Goal: Task Accomplishment & Management: Use online tool/utility

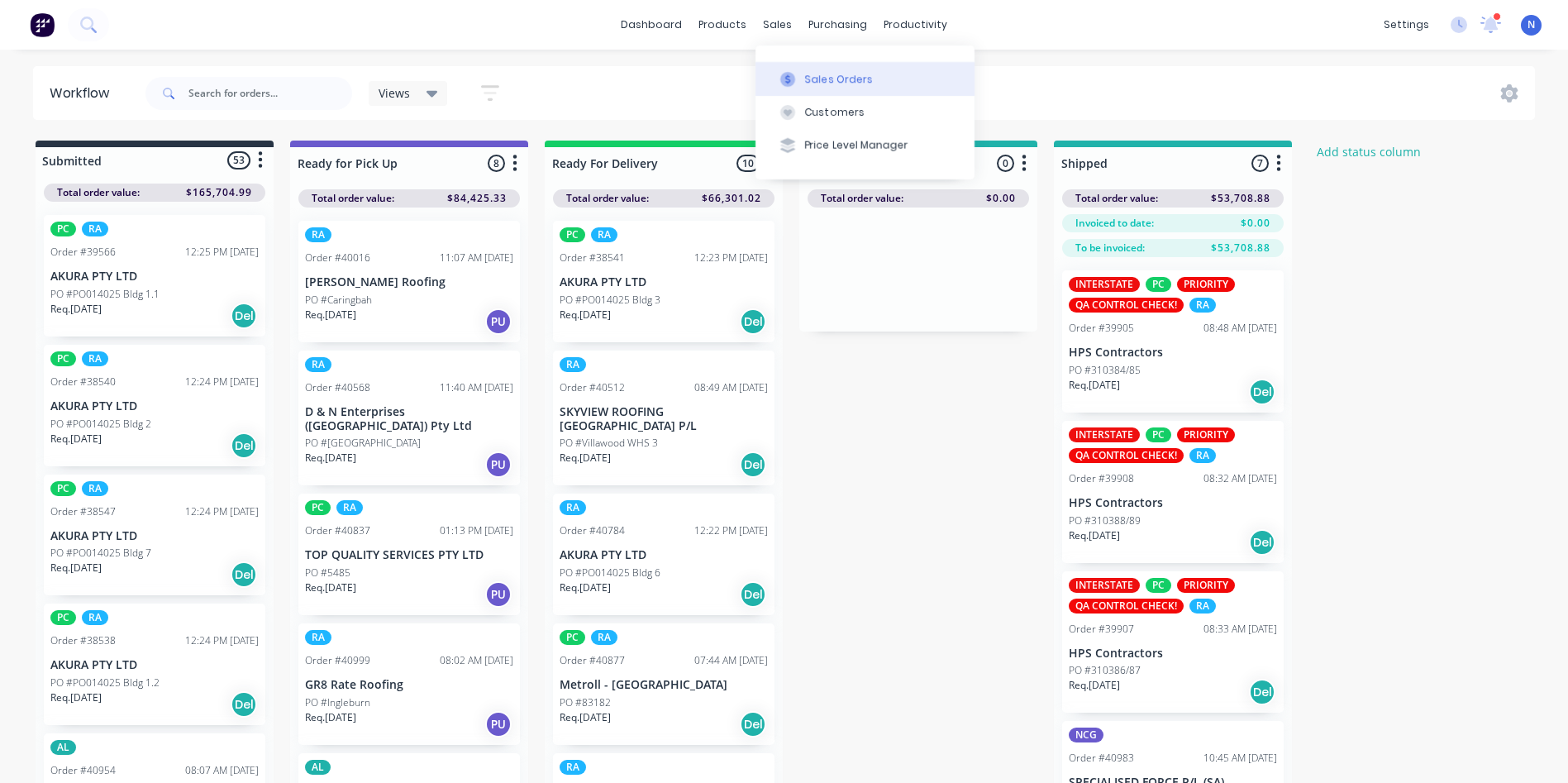
drag, startPoint x: 785, startPoint y: 28, endPoint x: 816, endPoint y: 65, distance: 48.3
click at [785, 28] on div "sales" at bounding box center [778, 25] width 46 height 25
click at [825, 73] on div "Sales Orders" at bounding box center [838, 79] width 68 height 15
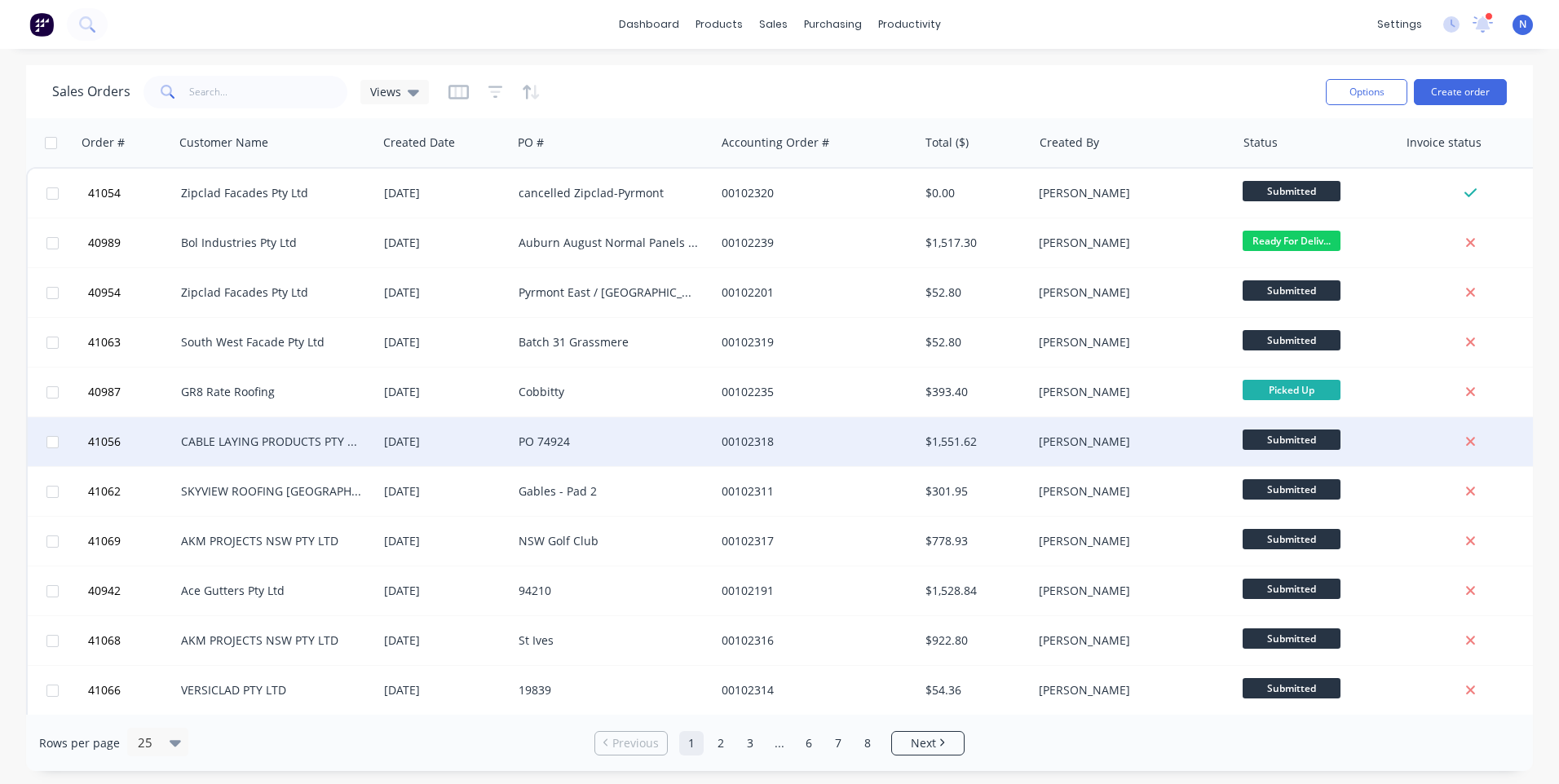
click at [380, 440] on div "[DATE]" at bounding box center [444, 442] width 135 height 49
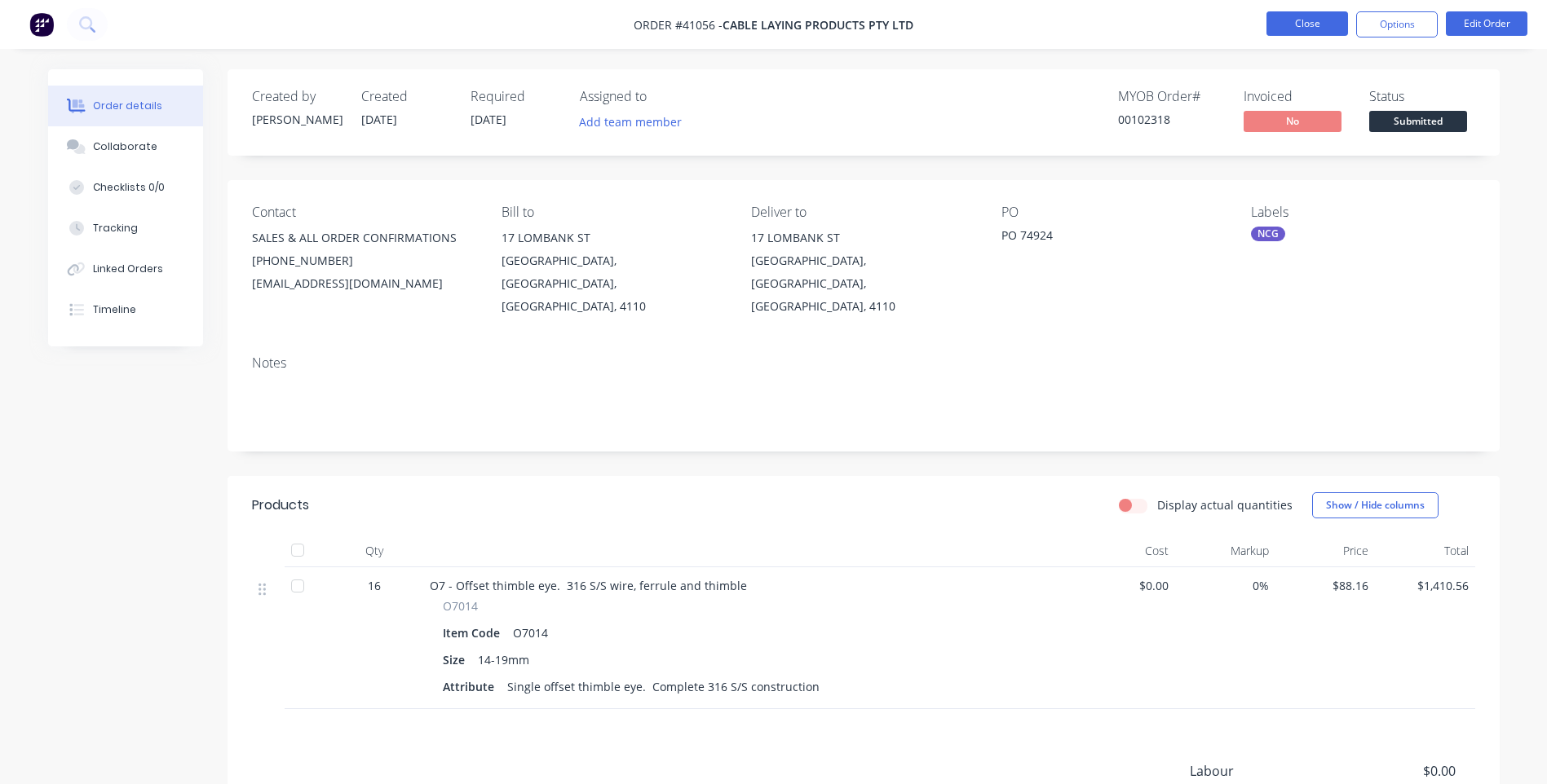
click at [1316, 23] on button "Close" at bounding box center [1306, 24] width 81 height 25
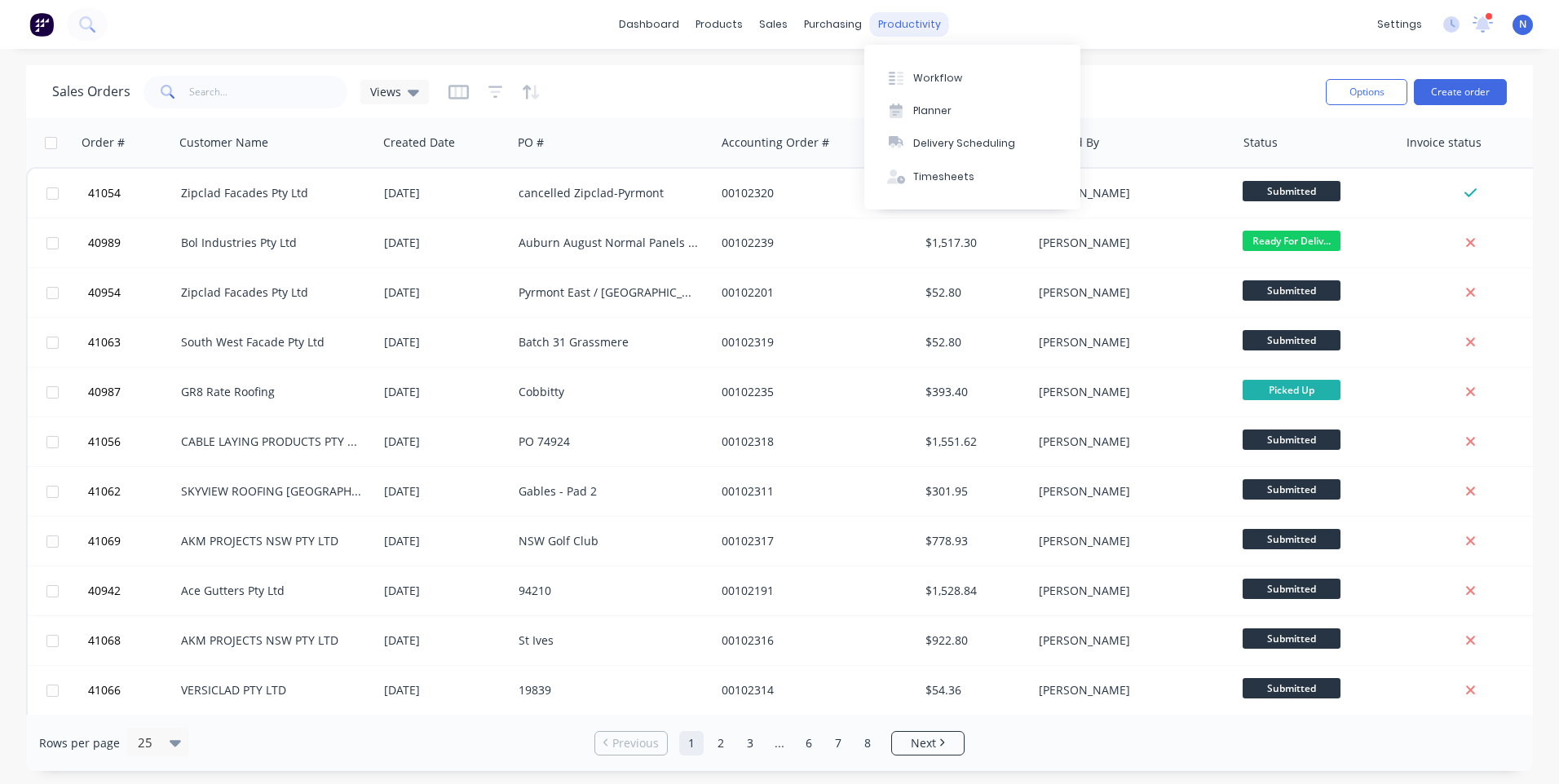
click at [906, 22] on div "productivity" at bounding box center [910, 25] width 79 height 25
click at [936, 76] on div "Workflow" at bounding box center [937, 78] width 49 height 15
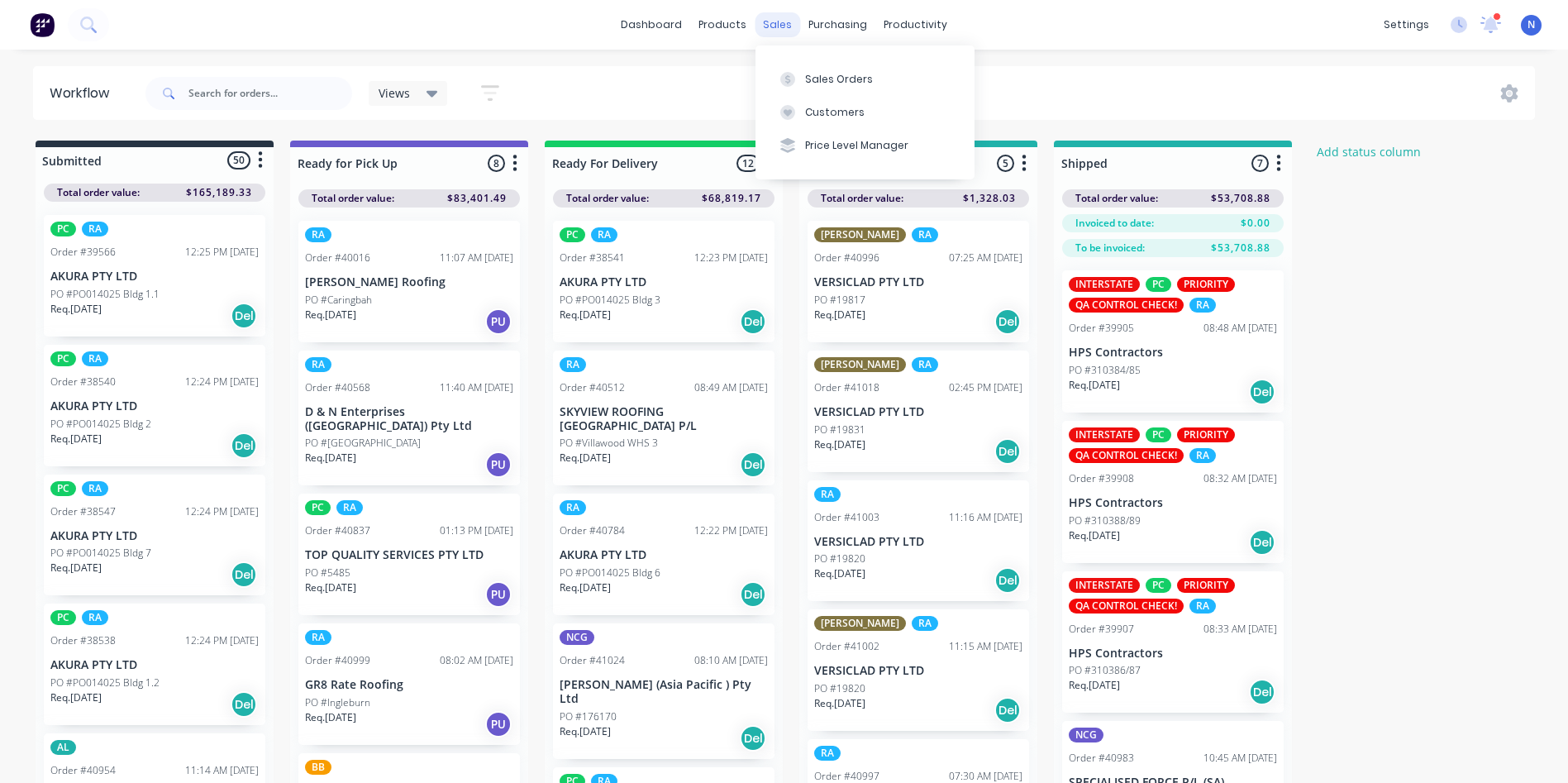
click at [772, 27] on div "sales" at bounding box center [778, 25] width 46 height 25
click at [832, 85] on div "Sales Orders" at bounding box center [838, 79] width 68 height 15
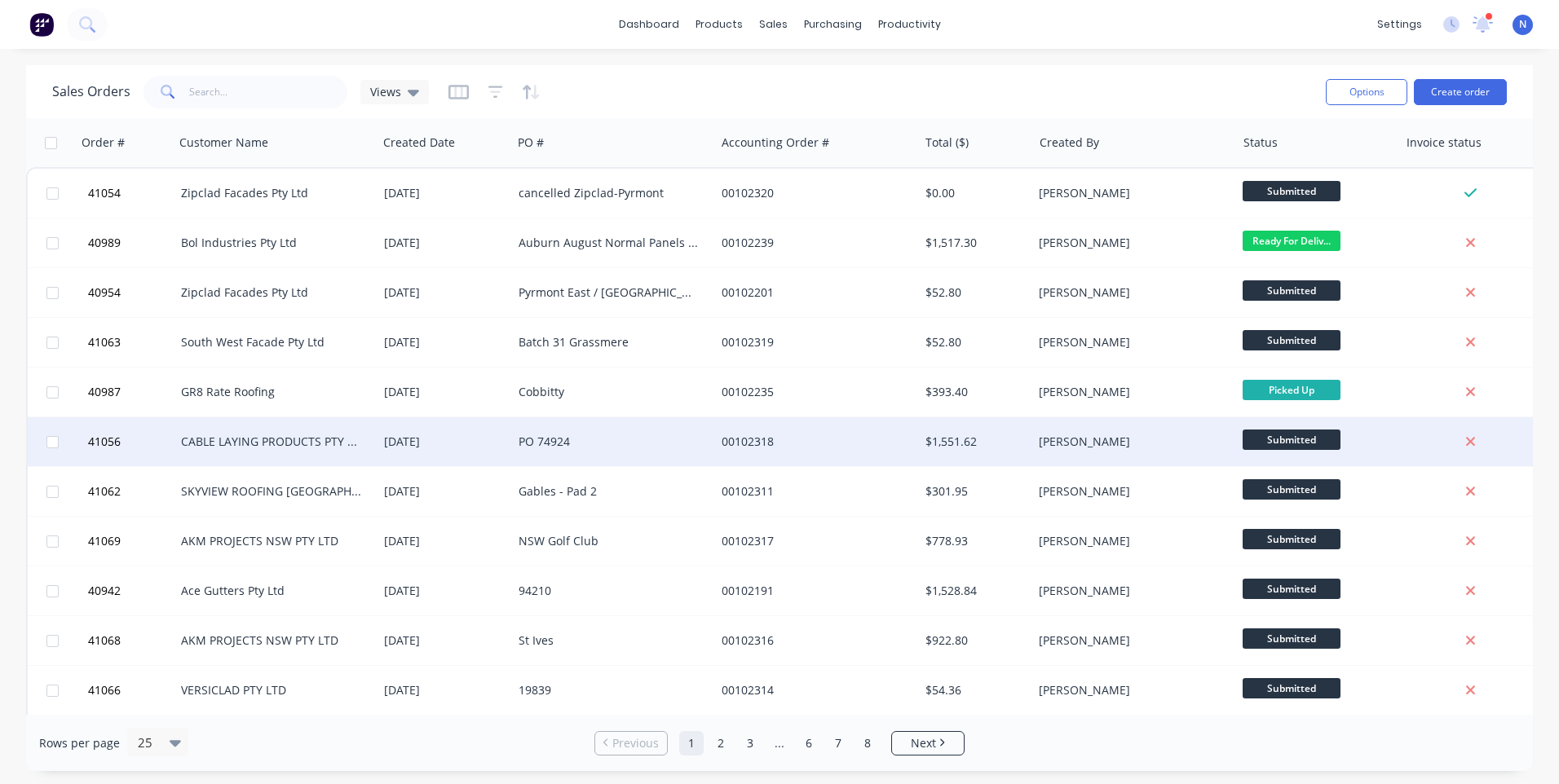
click at [349, 435] on div "CABLE LAYING PRODUCTS PTY LTD" at bounding box center [272, 442] width 181 height 16
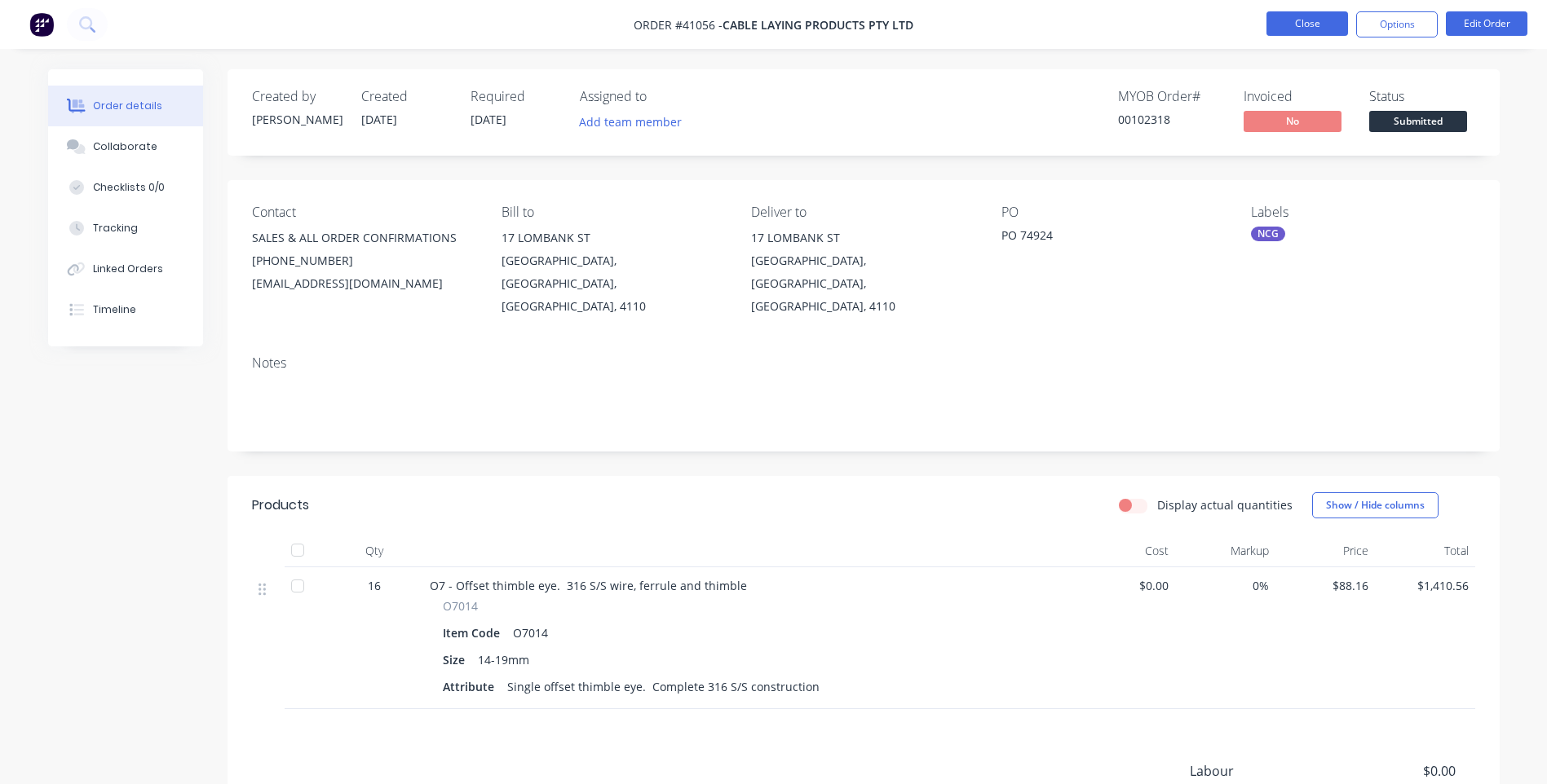
click at [1287, 21] on button "Close" at bounding box center [1306, 24] width 81 height 25
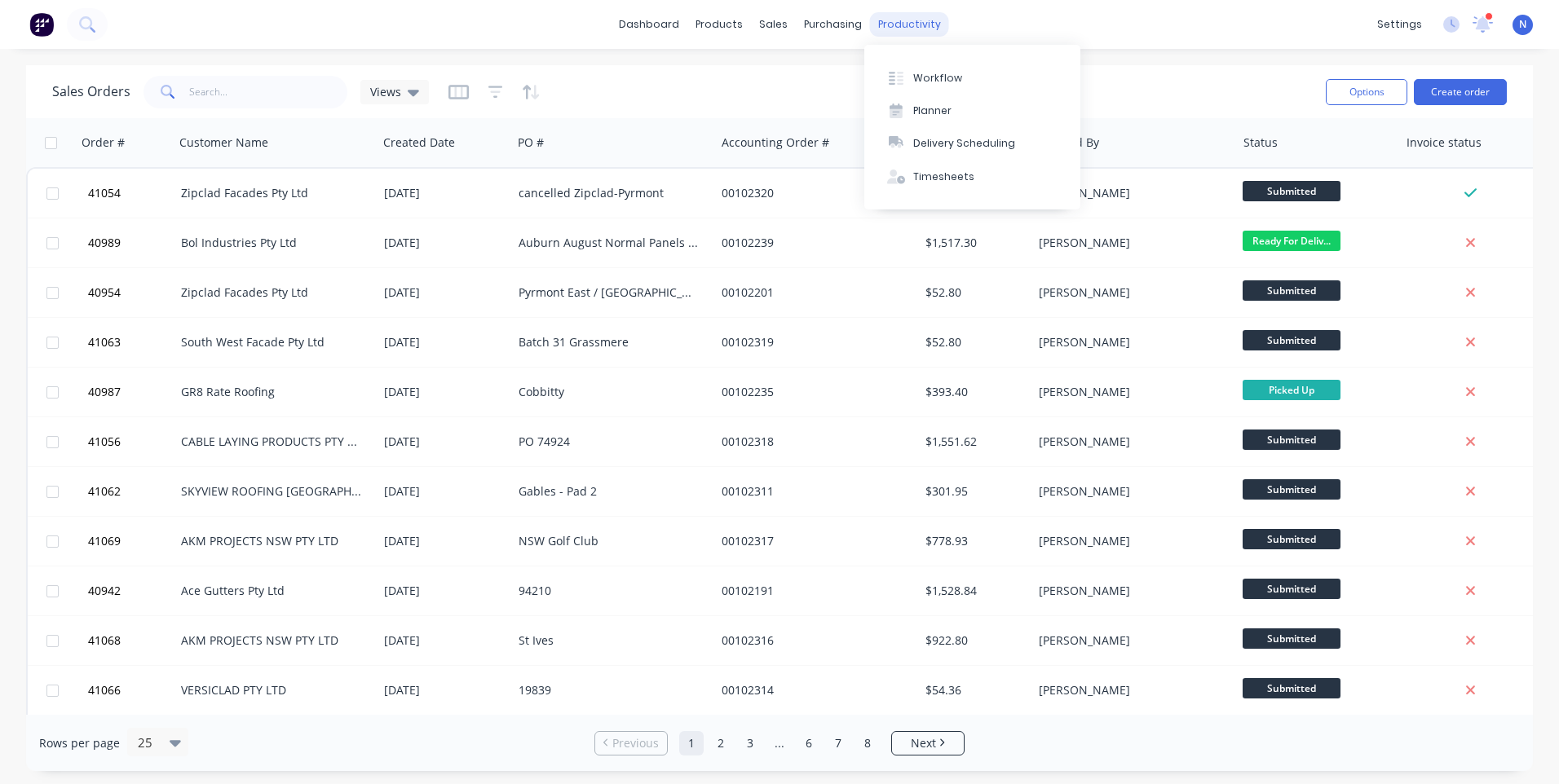
click at [918, 35] on div "productivity" at bounding box center [910, 25] width 79 height 25
click at [907, 15] on div "productivity" at bounding box center [910, 25] width 79 height 25
click at [927, 71] on div "Workflow" at bounding box center [937, 78] width 49 height 15
